Goal: Task Accomplishment & Management: Manage account settings

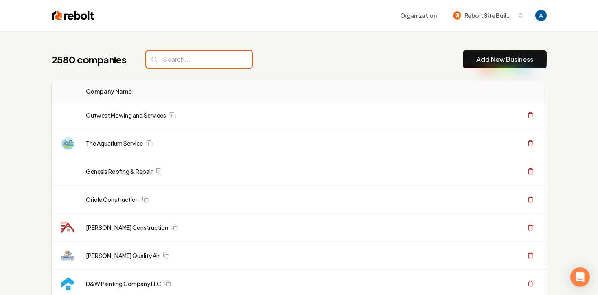
click at [203, 65] on input "search" at bounding box center [199, 59] width 106 height 17
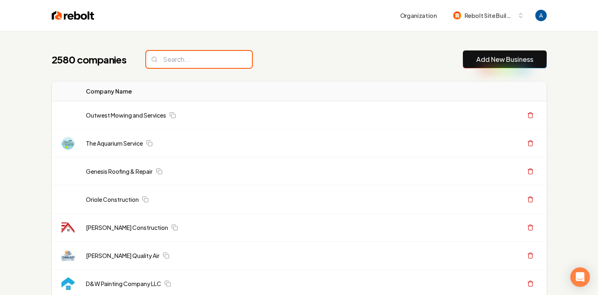
click at [207, 59] on input "search" at bounding box center [199, 59] width 106 height 17
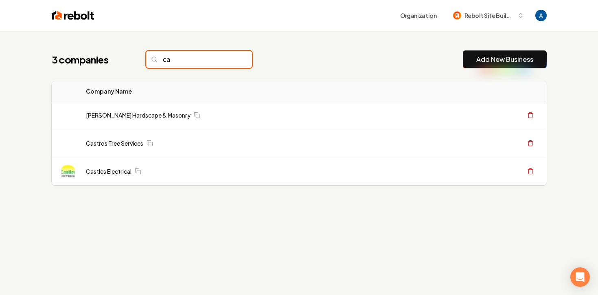
type input "c"
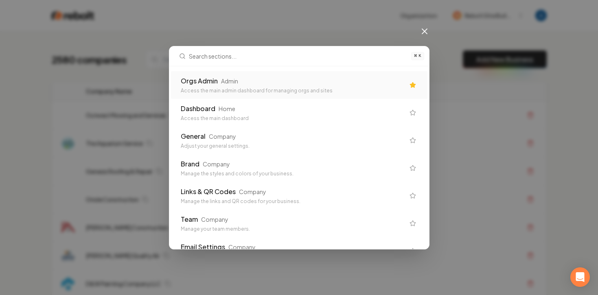
click at [218, 90] on div "Access the main admin dashboard for managing orgs and sites" at bounding box center [293, 90] width 224 height 7
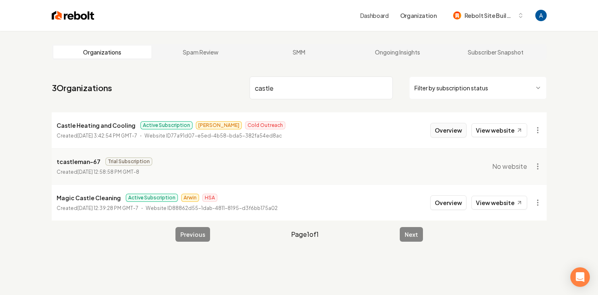
type input "castle"
click at [446, 132] on button "Overview" at bounding box center [448, 130] width 36 height 15
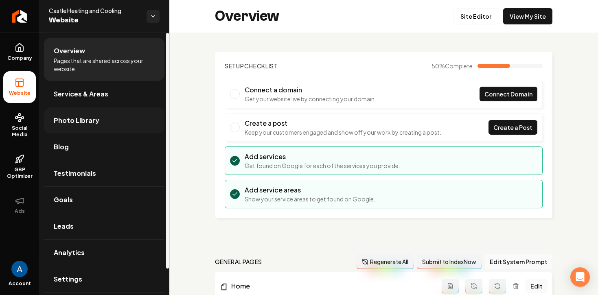
click at [76, 124] on span "Photo Library" at bounding box center [77, 121] width 46 height 10
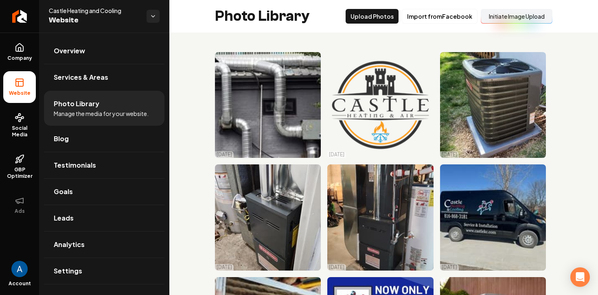
click at [506, 16] on button "Initiate Image Upload" at bounding box center [516, 16] width 72 height 15
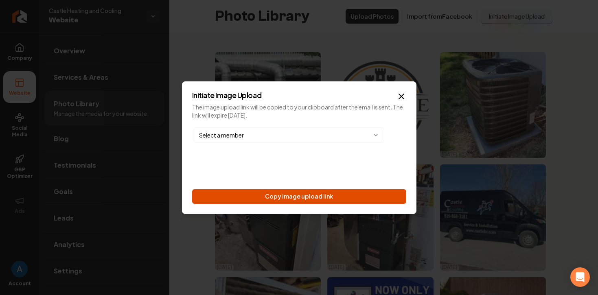
click at [310, 199] on button "Copy image upload link" at bounding box center [299, 196] width 214 height 15
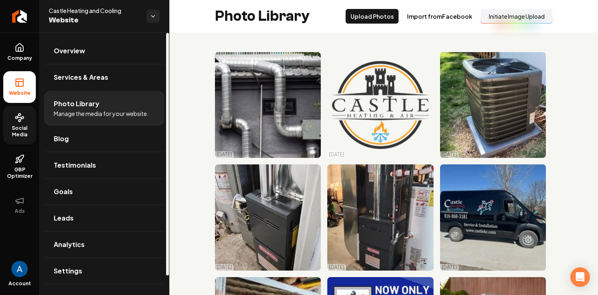
click at [11, 125] on span "Social Media" at bounding box center [19, 131] width 33 height 13
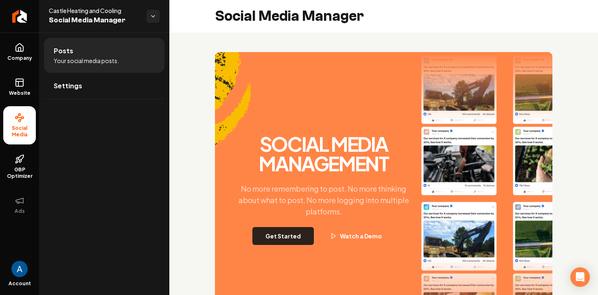
click at [292, 237] on button "Get Started" at bounding box center [282, 236] width 61 height 18
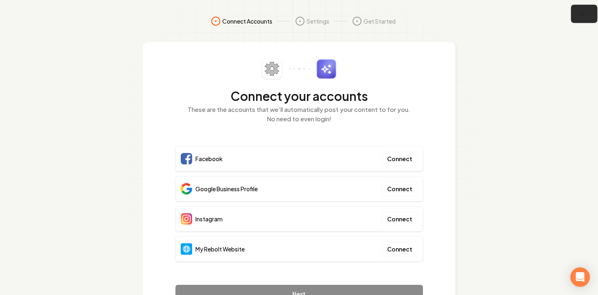
click at [583, 15] on icon "button" at bounding box center [582, 14] width 10 height 10
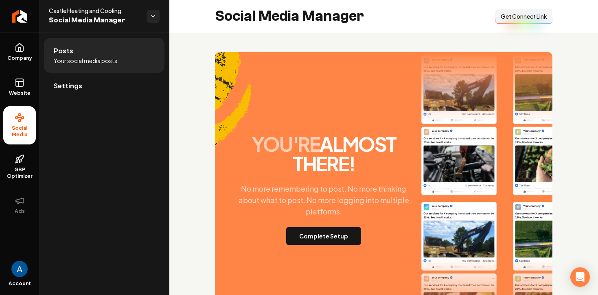
click at [513, 19] on span "Get Connect Link" at bounding box center [523, 16] width 46 height 8
click at [523, 18] on span "Get Connect Link" at bounding box center [523, 16] width 46 height 8
click at [16, 55] on span "Company" at bounding box center [19, 58] width 31 height 7
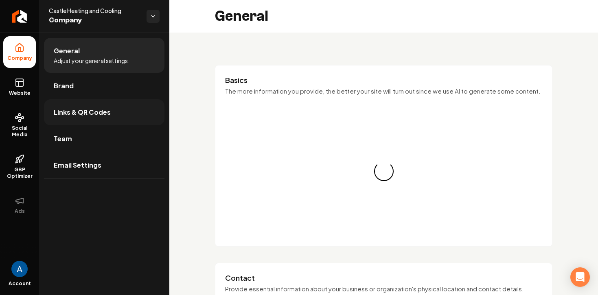
click at [83, 111] on span "Links & QR Codes" at bounding box center [82, 112] width 57 height 10
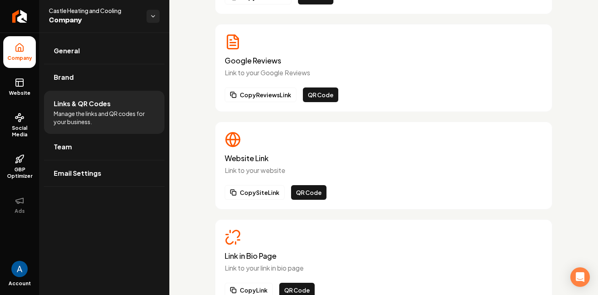
scroll to position [157, 0]
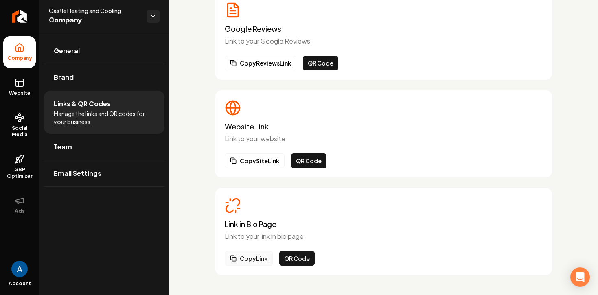
click at [253, 260] on button "Copy Link" at bounding box center [249, 258] width 48 height 15
click at [28, 91] on span "Website" at bounding box center [20, 93] width 28 height 7
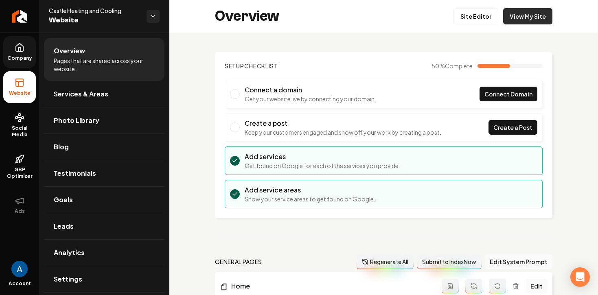
click at [536, 16] on link "View My Site" at bounding box center [527, 16] width 49 height 16
click at [506, 14] on link "View My Site" at bounding box center [527, 16] width 49 height 16
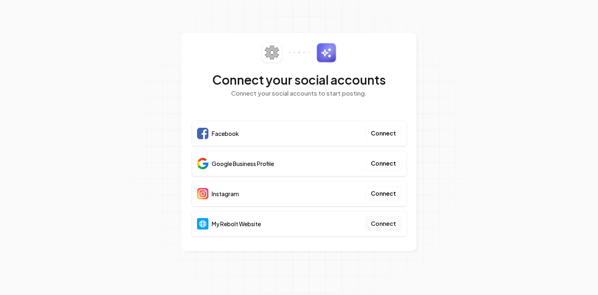
click at [378, 219] on button "Connect" at bounding box center [383, 223] width 36 height 15
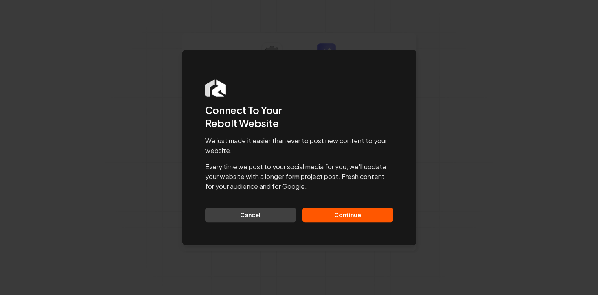
click at [337, 215] on button "Continue" at bounding box center [347, 214] width 91 height 15
